Goal: Contribute content

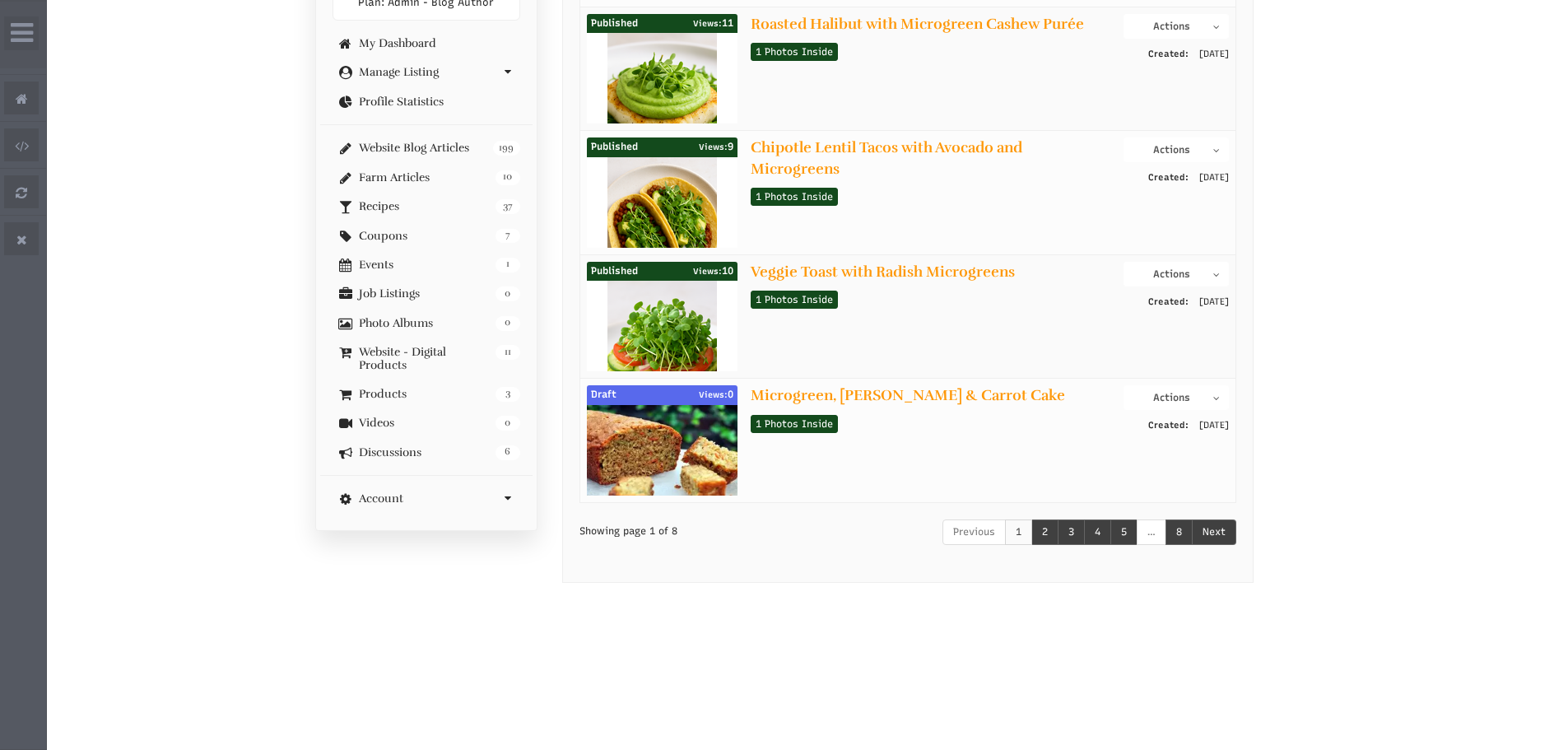
scroll to position [494, 0]
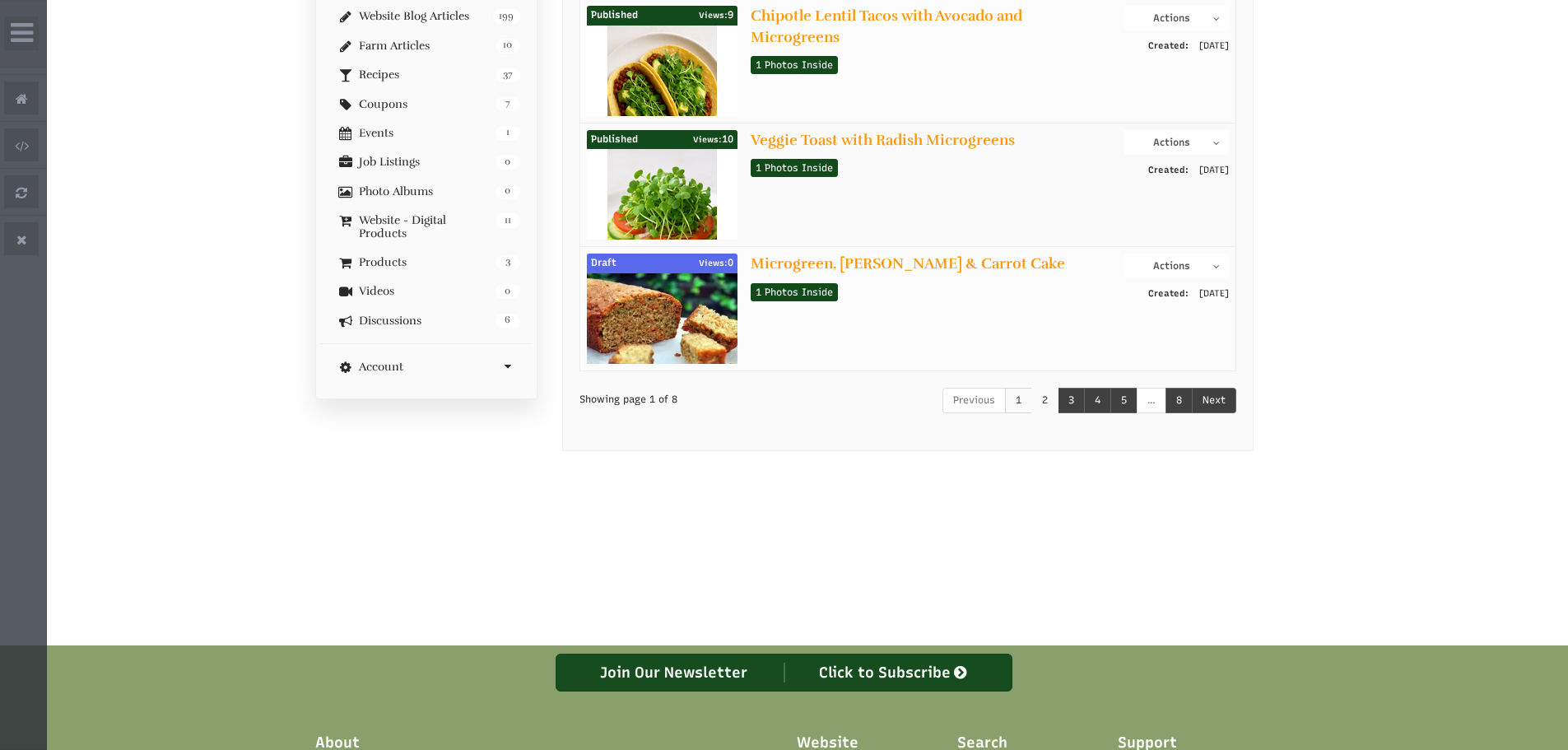
click at [1037, 411] on link "2" at bounding box center [1044, 400] width 27 height 26
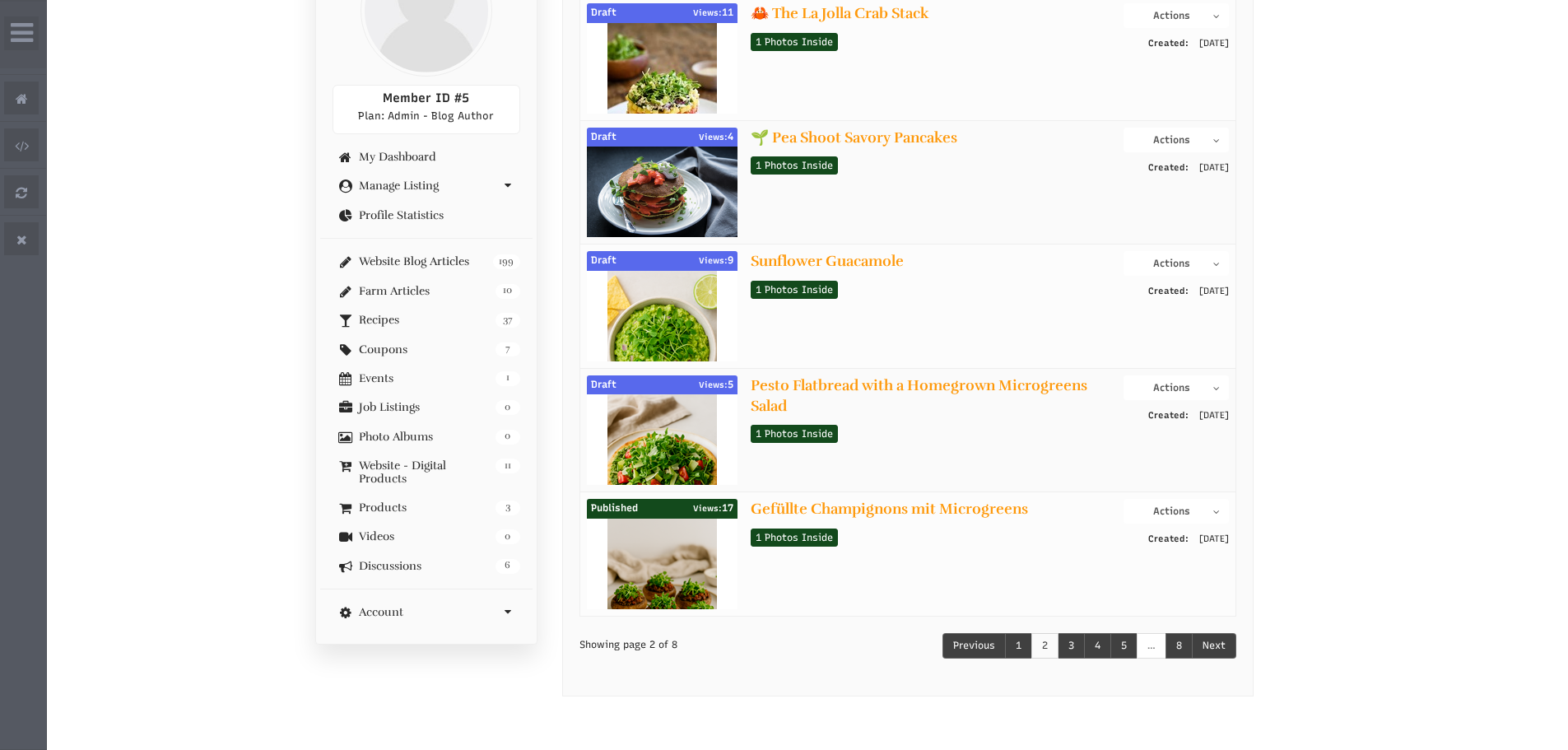
scroll to position [247, 0]
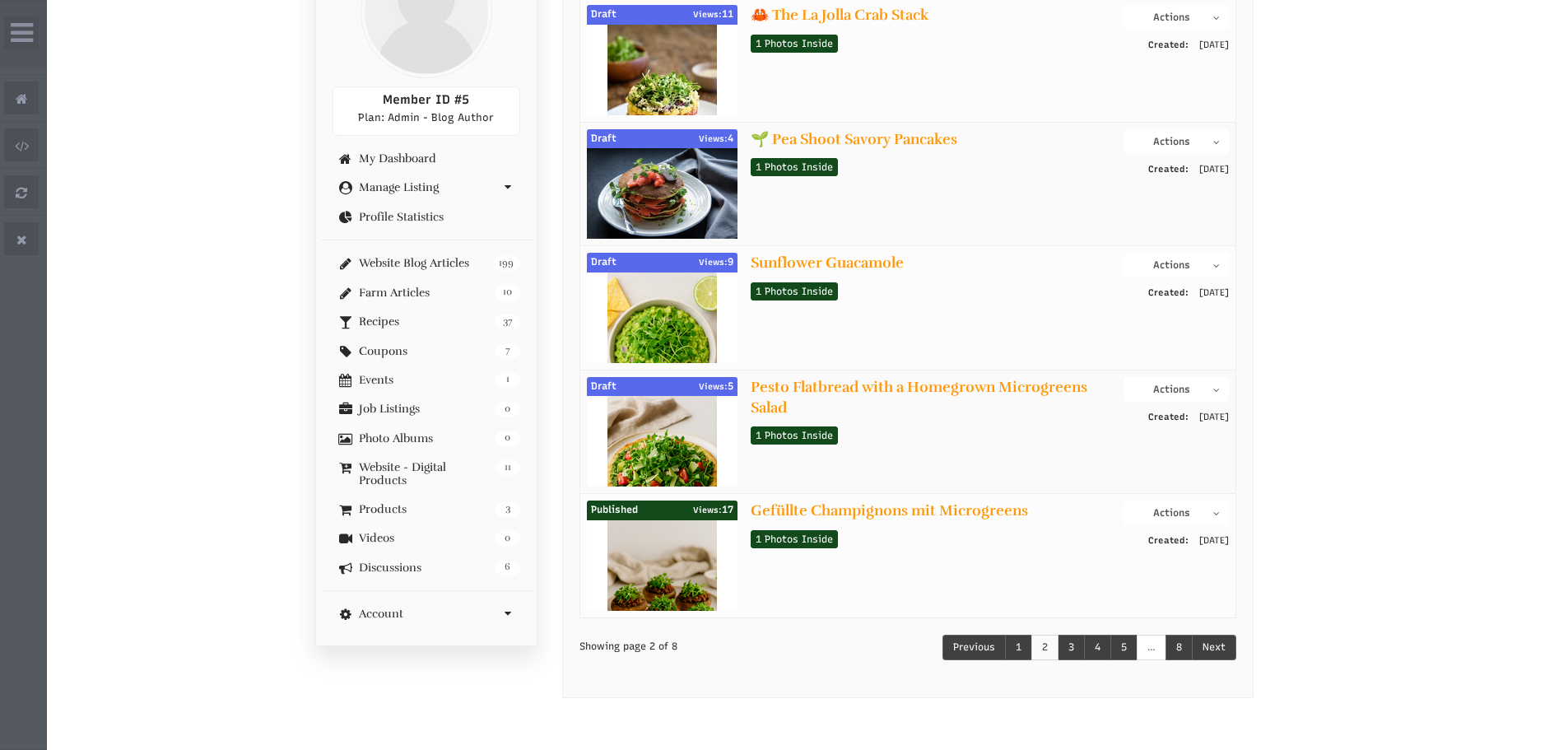
click at [1169, 394] on button "Actions" at bounding box center [1175, 389] width 104 height 25
click at [1142, 440] on link "Edit Post" at bounding box center [1163, 438] width 130 height 20
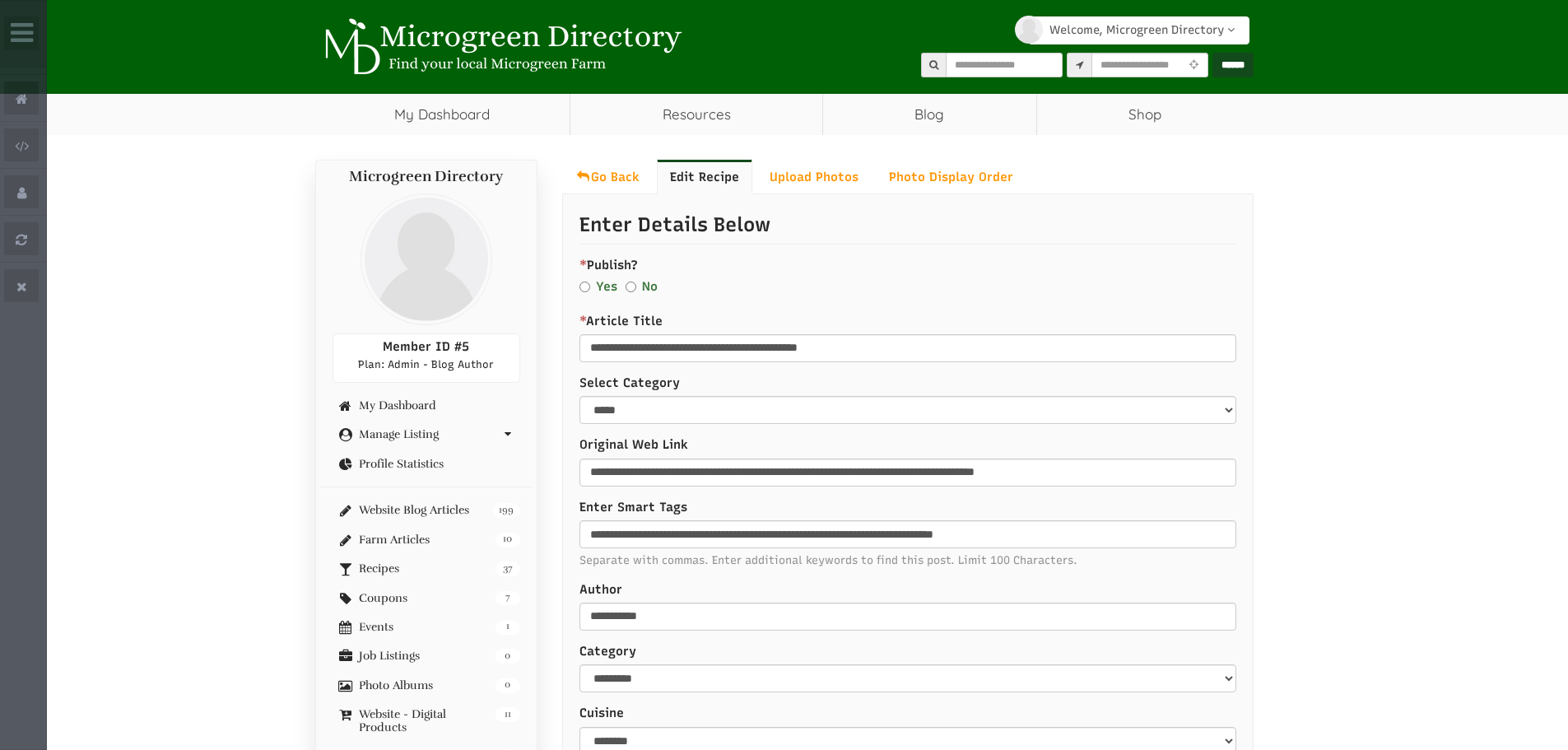
select select "Widget ng Pagsasalin ng Wika"
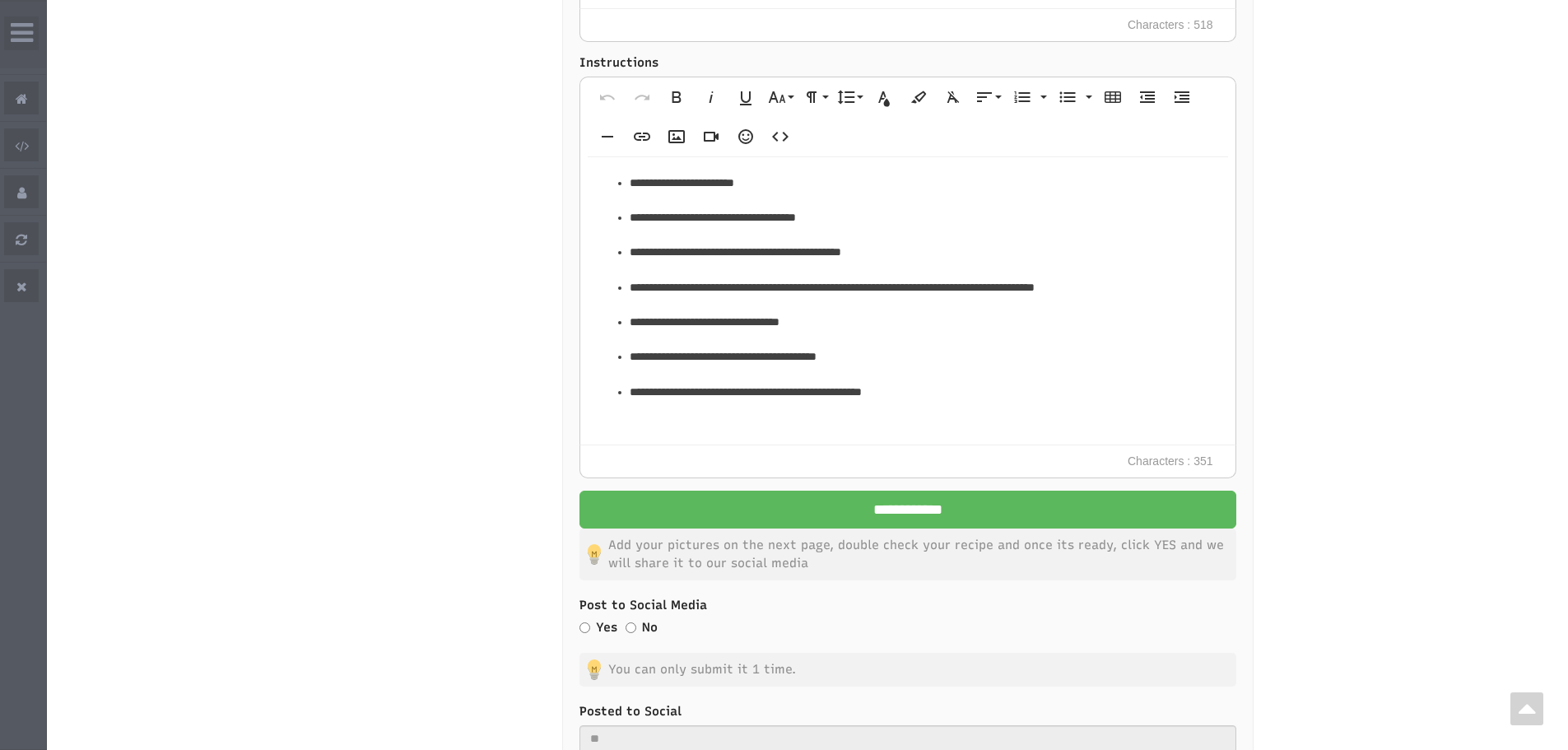
scroll to position [2223, 0]
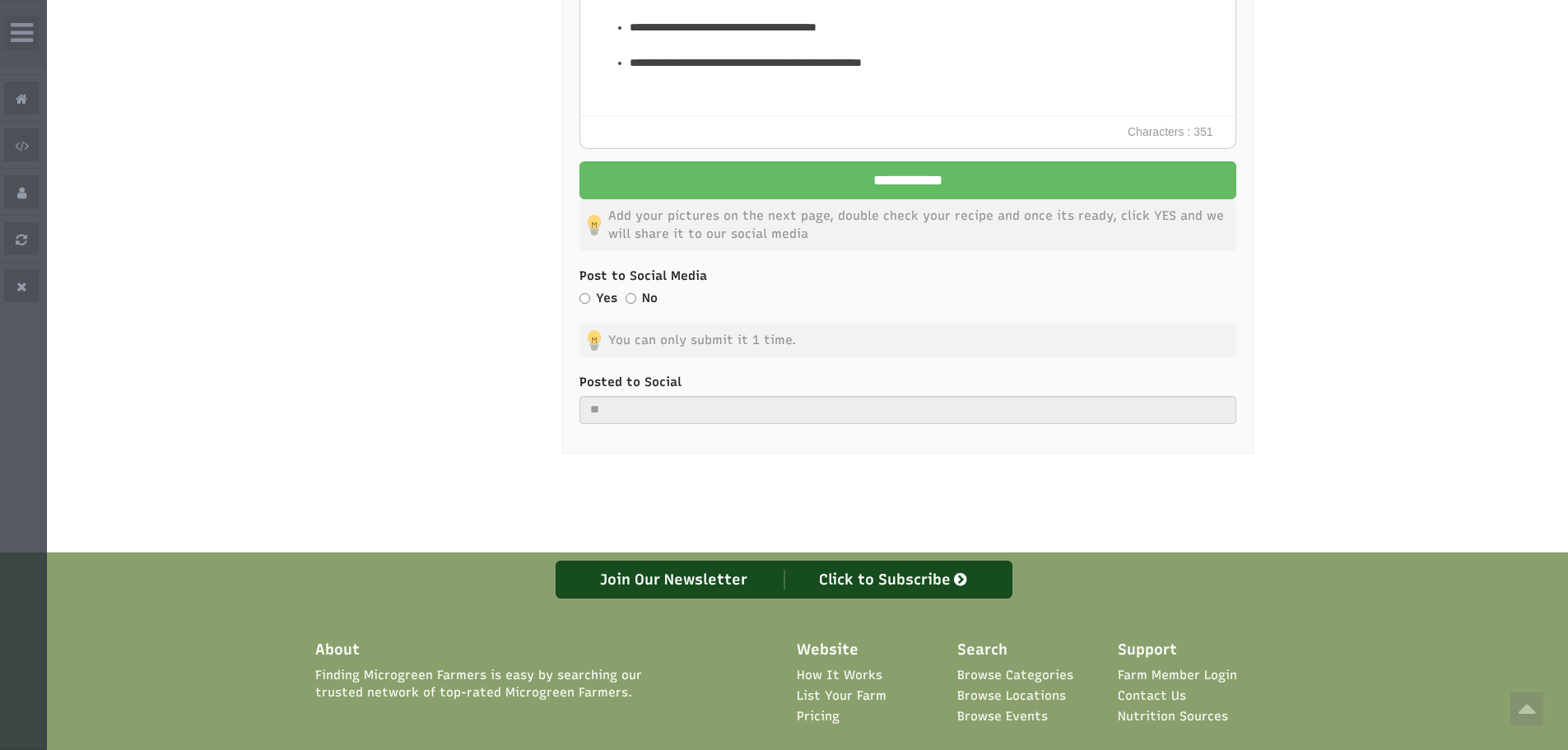
click at [876, 185] on input "**********" at bounding box center [907, 180] width 656 height 38
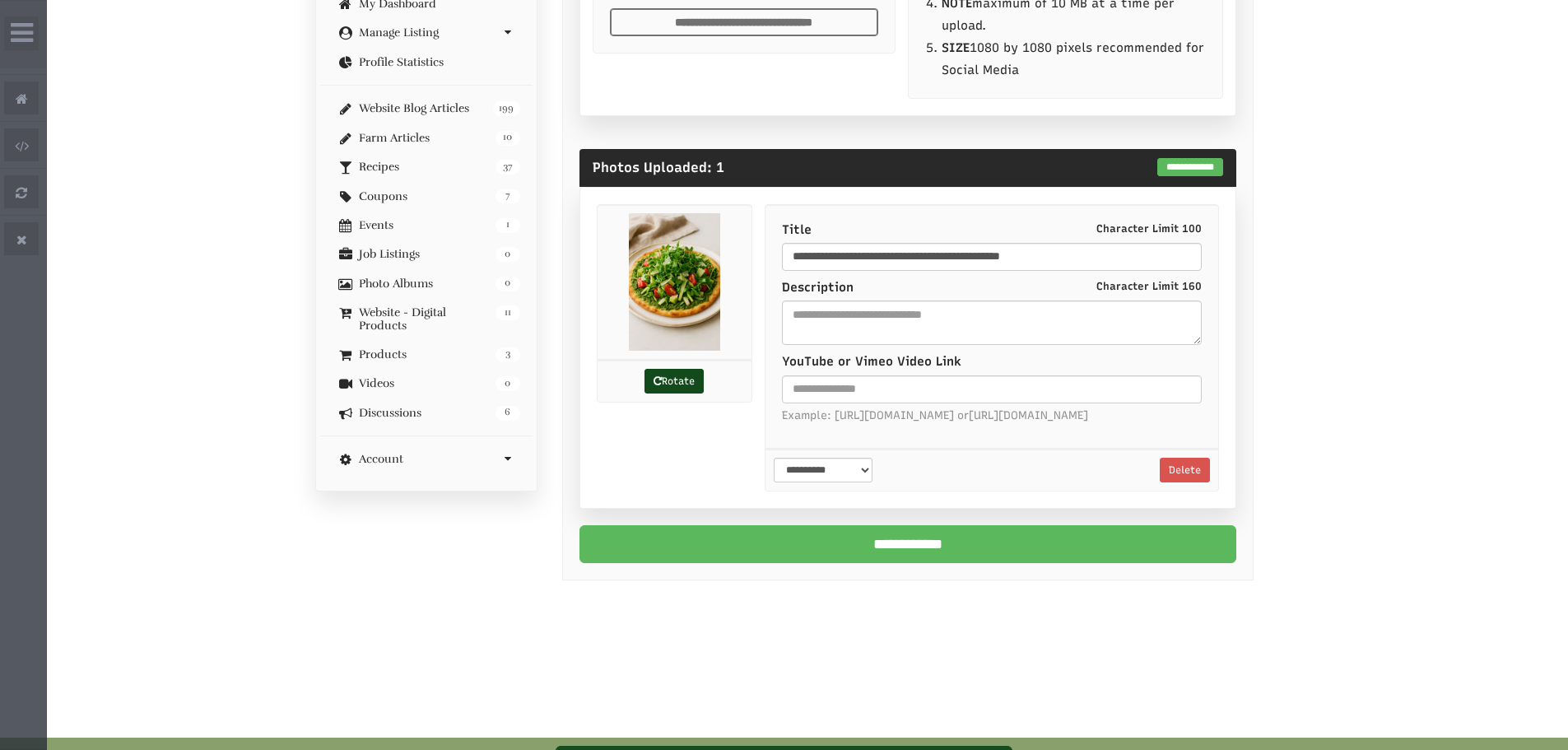
scroll to position [411, 0]
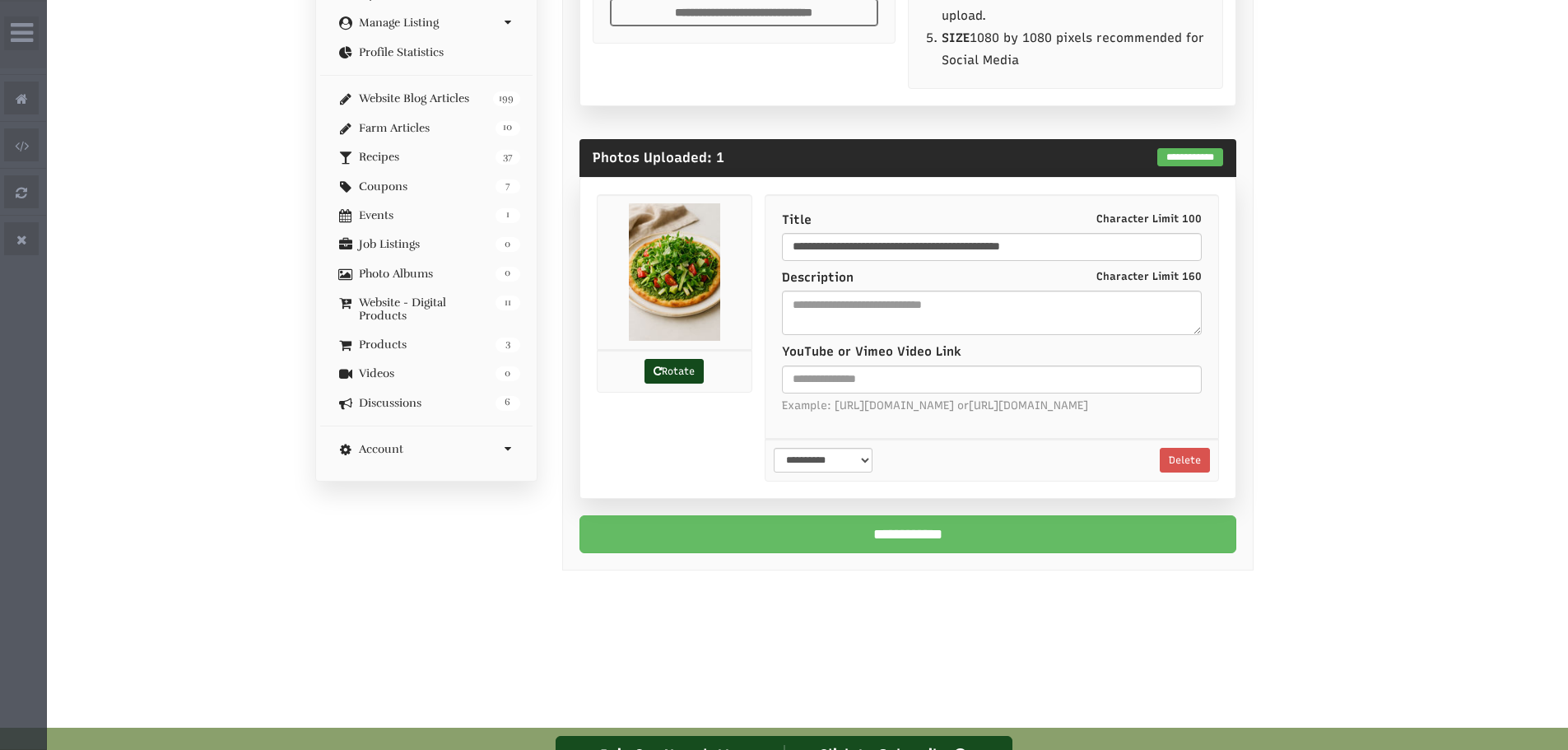
click at [1100, 546] on input "**********" at bounding box center [907, 534] width 656 height 38
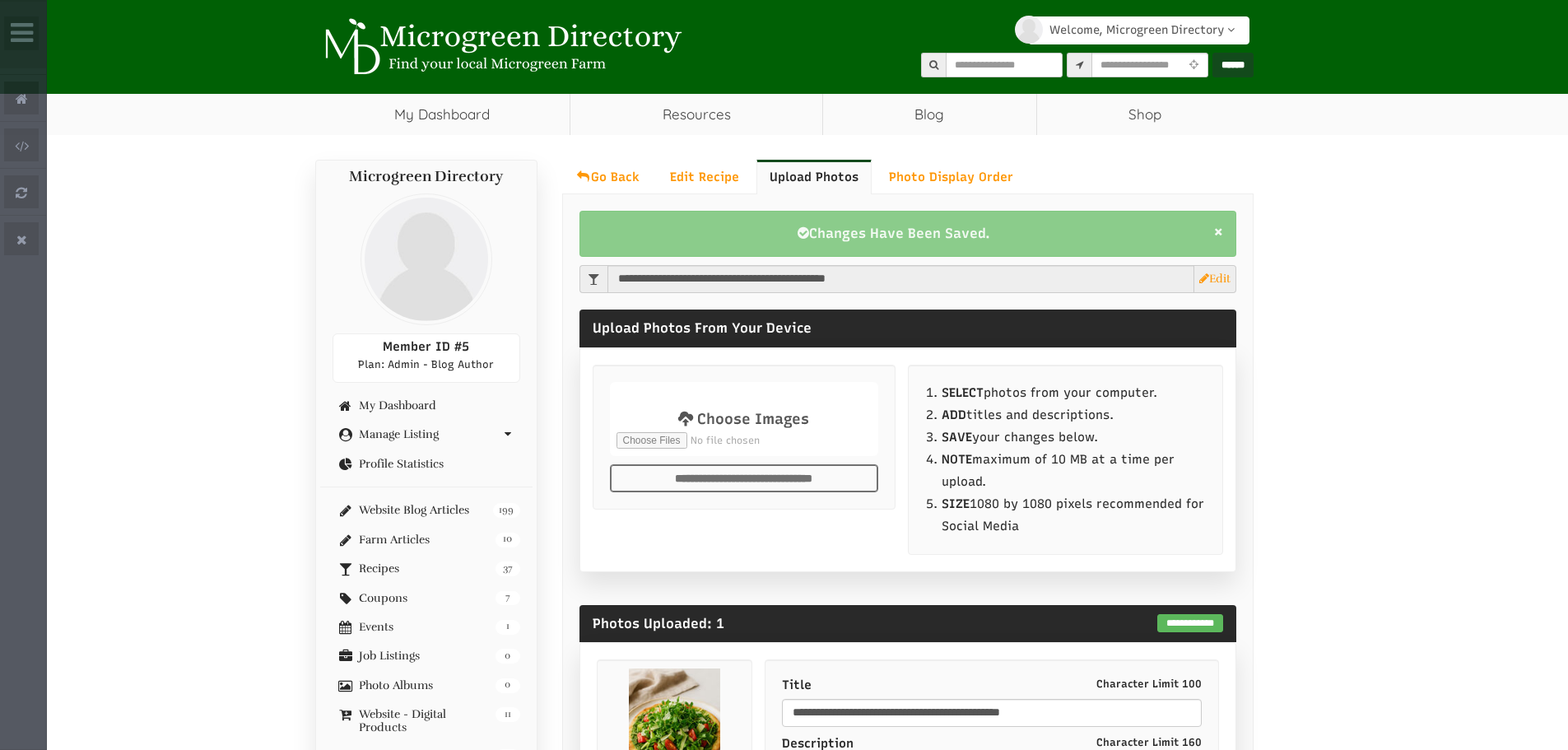
select select "Widget ng Pagsasalin ng Wika"
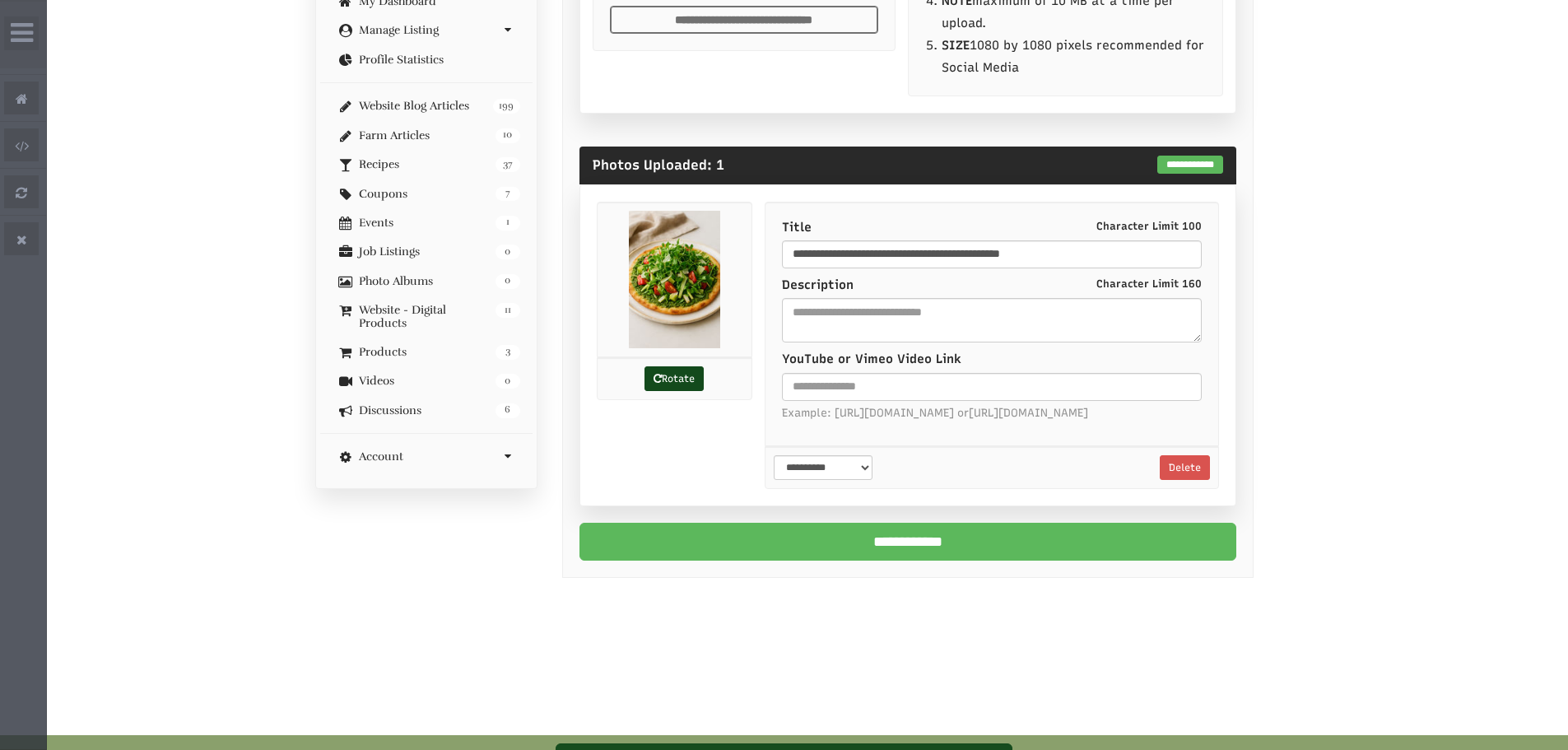
scroll to position [494, 0]
